Goal: Task Accomplishment & Management: Complete application form

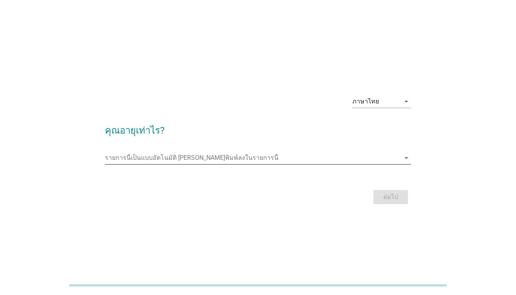
click at [400, 156] on input "รายการนี้เป็นแบบอัตโนมัติ คุณสามารถพิมพ์ลงในรายการนี้" at bounding box center [253, 158] width 296 height 13
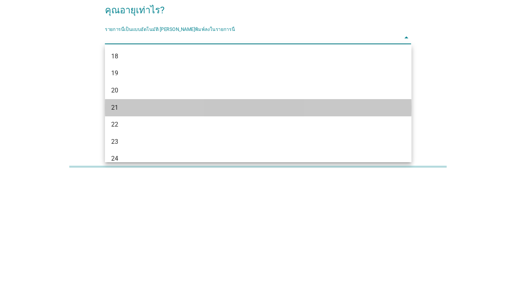
scroll to position [19, 0]
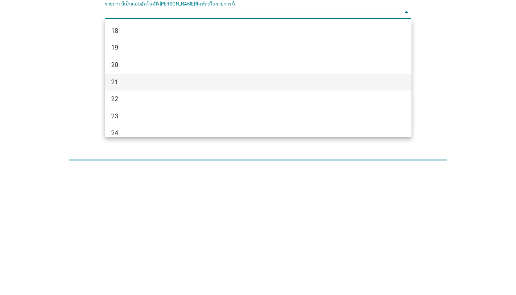
click at [120, 204] on div "21" at bounding box center [245, 207] width 269 height 9
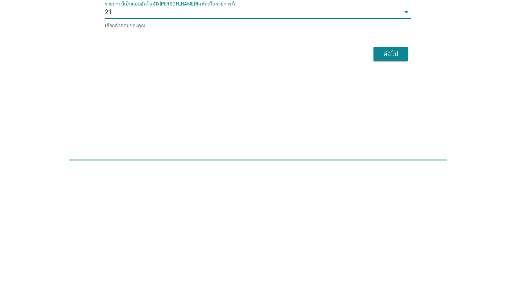
click at [391, 180] on div "ต่อไป" at bounding box center [391, 179] width 22 height 9
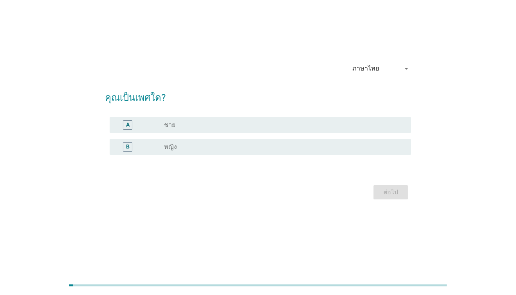
scroll to position [0, 0]
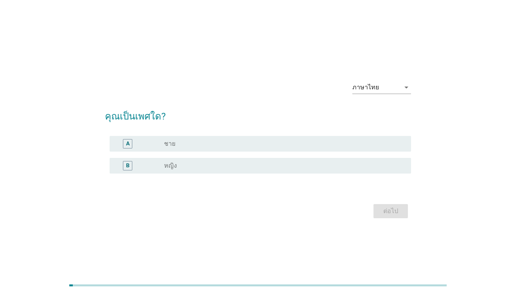
click at [126, 159] on div "B radio_button_unchecked หญิง" at bounding box center [261, 166] width 302 height 16
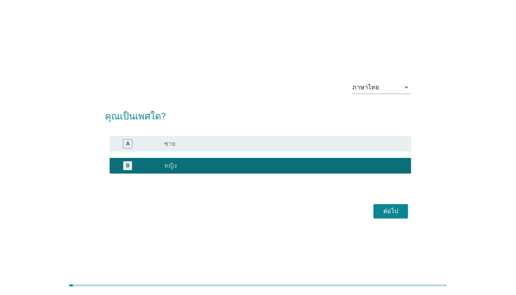
click at [386, 214] on div "ต่อไป" at bounding box center [391, 210] width 22 height 9
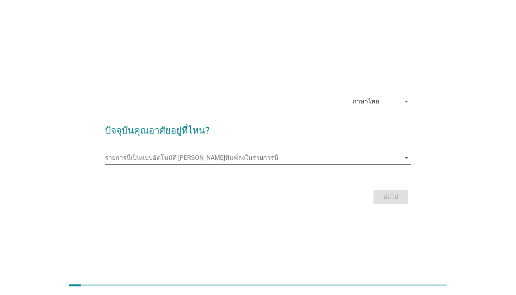
click at [408, 164] on div "รายการนี้เป็นแบบอัตโนมัติ [PERSON_NAME]พิมพ์ลงในรายการนี้ arrow_drop_down" at bounding box center [258, 158] width 307 height 13
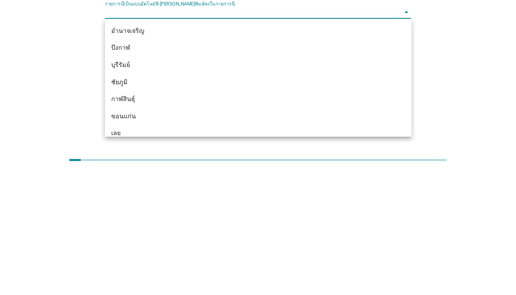
scroll to position [19, 0]
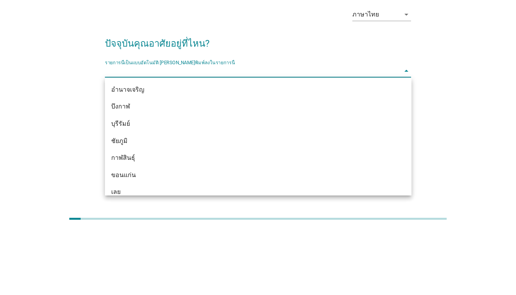
click at [122, 135] on input "รายการนี้เป็นแบบอัตโนมัติ คุณสามารถพิมพ์ลงในรายการนี้" at bounding box center [253, 137] width 296 height 13
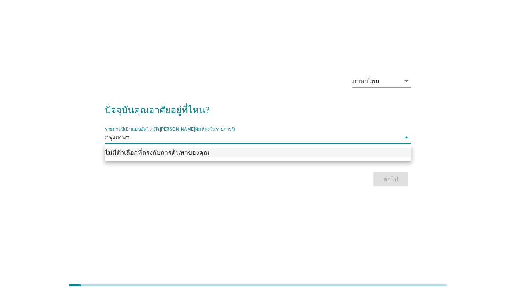
type input "กรุงเทพฯ"
click at [366, 226] on div "ภาษาไทย arrow_drop_down ปัจจุบันคุณอาศัยอยู่ที่ไหน? รายการนี้เป็นแบบอัตโนมัติ […" at bounding box center [258, 128] width 516 height 295
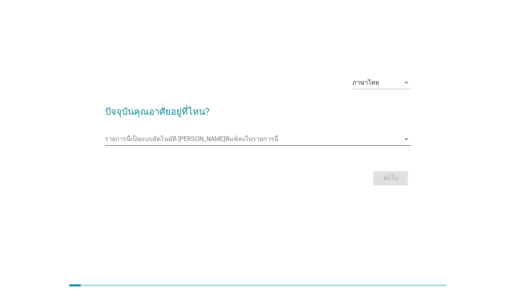
click at [407, 137] on icon "arrow_drop_down" at bounding box center [406, 138] width 9 height 9
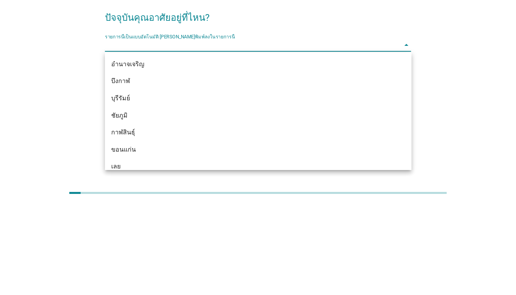
click at [78, 171] on div "ภาษาไทย arrow_drop_down ปัจจุบันคุณอาศัยอยู่ที่ไหน? รายการนี้เป็นแบบอัตโนมัติ […" at bounding box center [258, 128] width 478 height 133
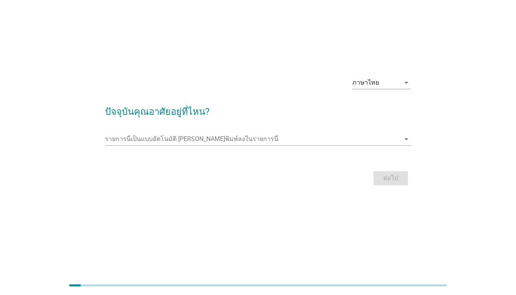
click at [391, 180] on div "ต่อไป" at bounding box center [258, 178] width 307 height 19
click at [388, 181] on div "ต่อไป" at bounding box center [258, 178] width 307 height 19
click at [376, 181] on div "ต่อไป" at bounding box center [258, 178] width 307 height 19
click at [399, 144] on div "รายการนี้เป็นแบบอัตโนมัติ [PERSON_NAME]พิมพ์ลงในรายการนี้ arrow_drop_down" at bounding box center [258, 139] width 307 height 13
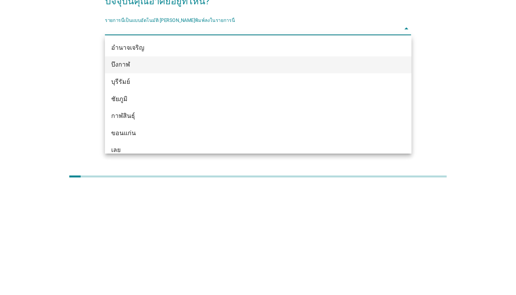
click at [124, 171] on div "บึงกาฬ" at bounding box center [245, 173] width 269 height 9
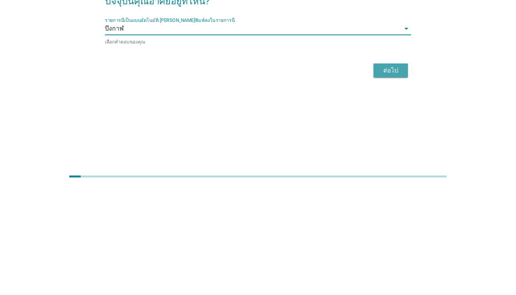
click at [389, 175] on div "ต่อไป" at bounding box center [391, 179] width 22 height 9
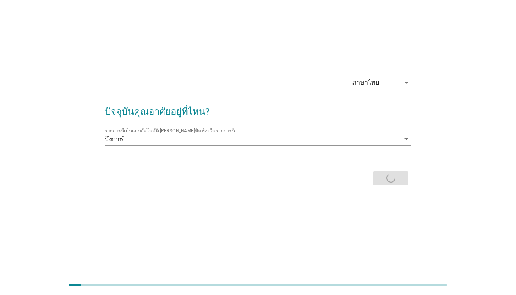
scroll to position [0, 0]
